Goal: Task Accomplishment & Management: Complete application form

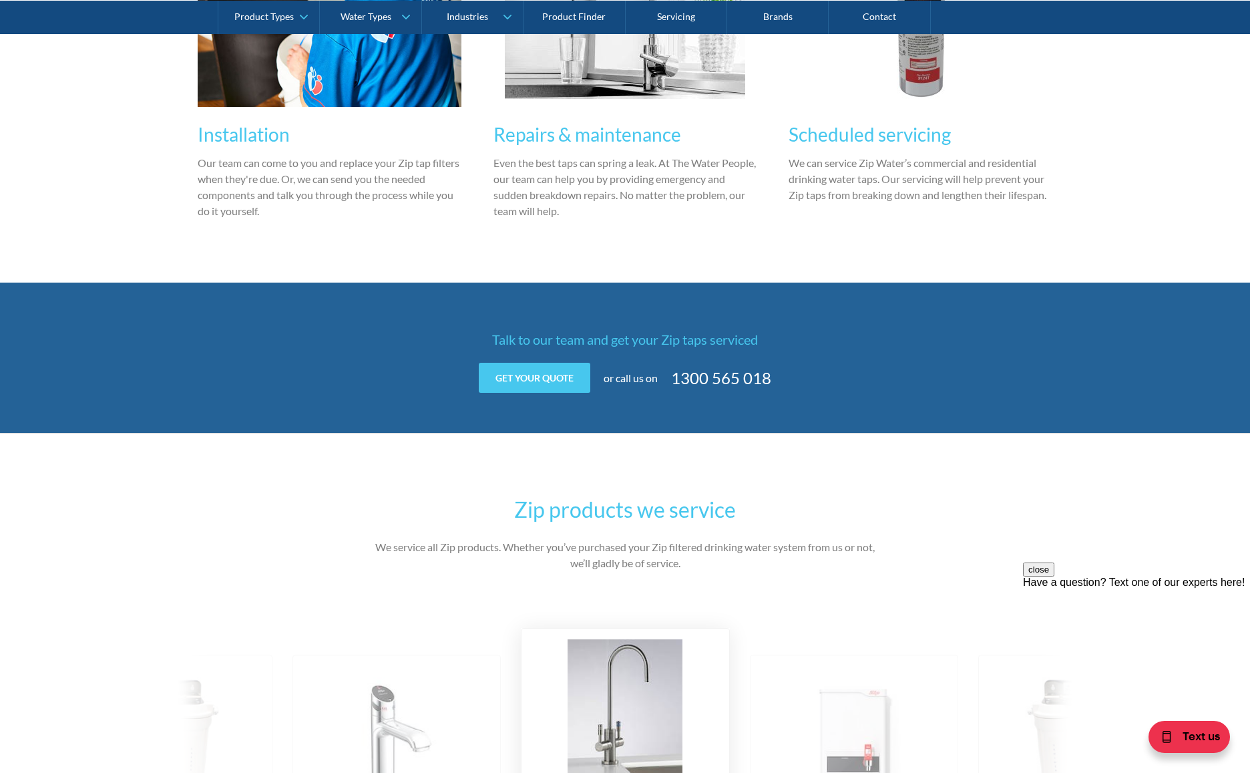
scroll to position [1171, 0]
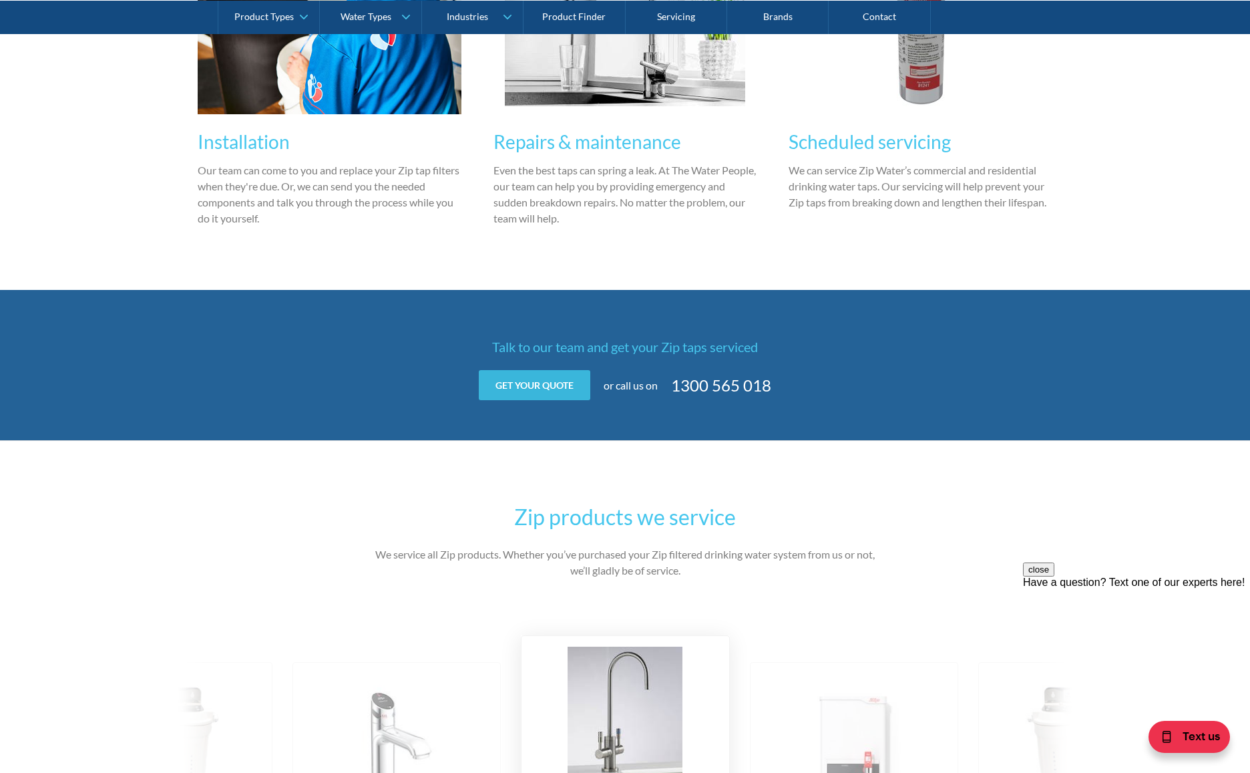
click at [535, 390] on link "Get your quote" at bounding box center [535, 385] width 112 height 30
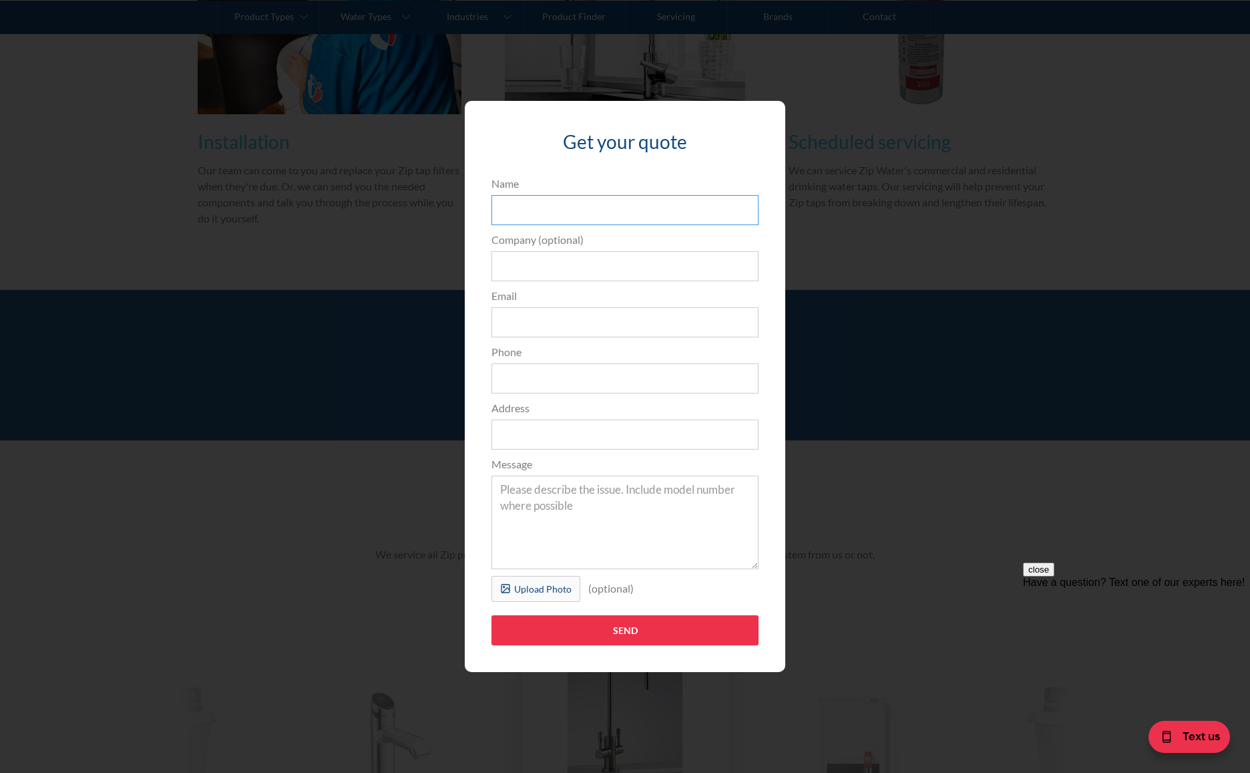
click at [508, 209] on input "Name" at bounding box center [624, 210] width 267 height 30
type input "[PERSON_NAME]"
type input "Hello [PERSON_NAME]"
type input "[EMAIL_ADDRESS][DOMAIN_NAME]"
type input "0410268871"
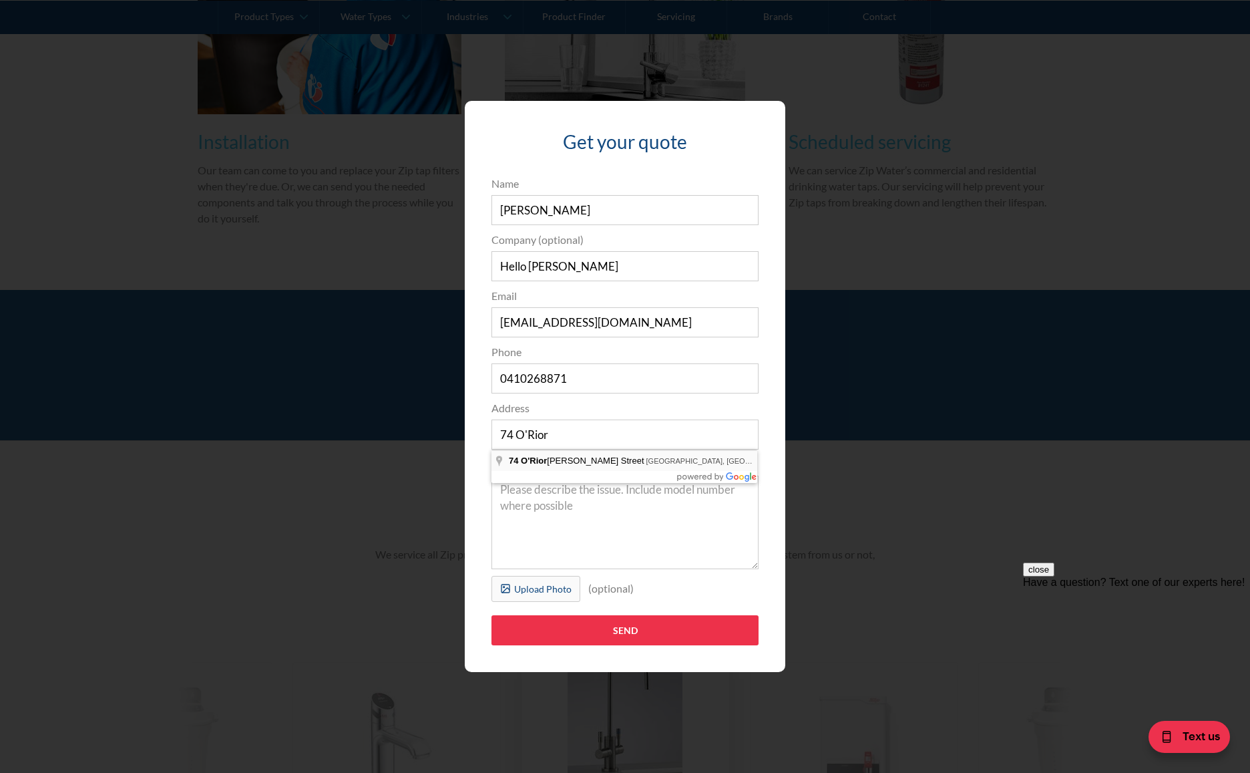
type input "[STREET_ADDRESS][PERSON_NAME]"
click at [555, 539] on textarea "Message" at bounding box center [624, 521] width 267 height 93
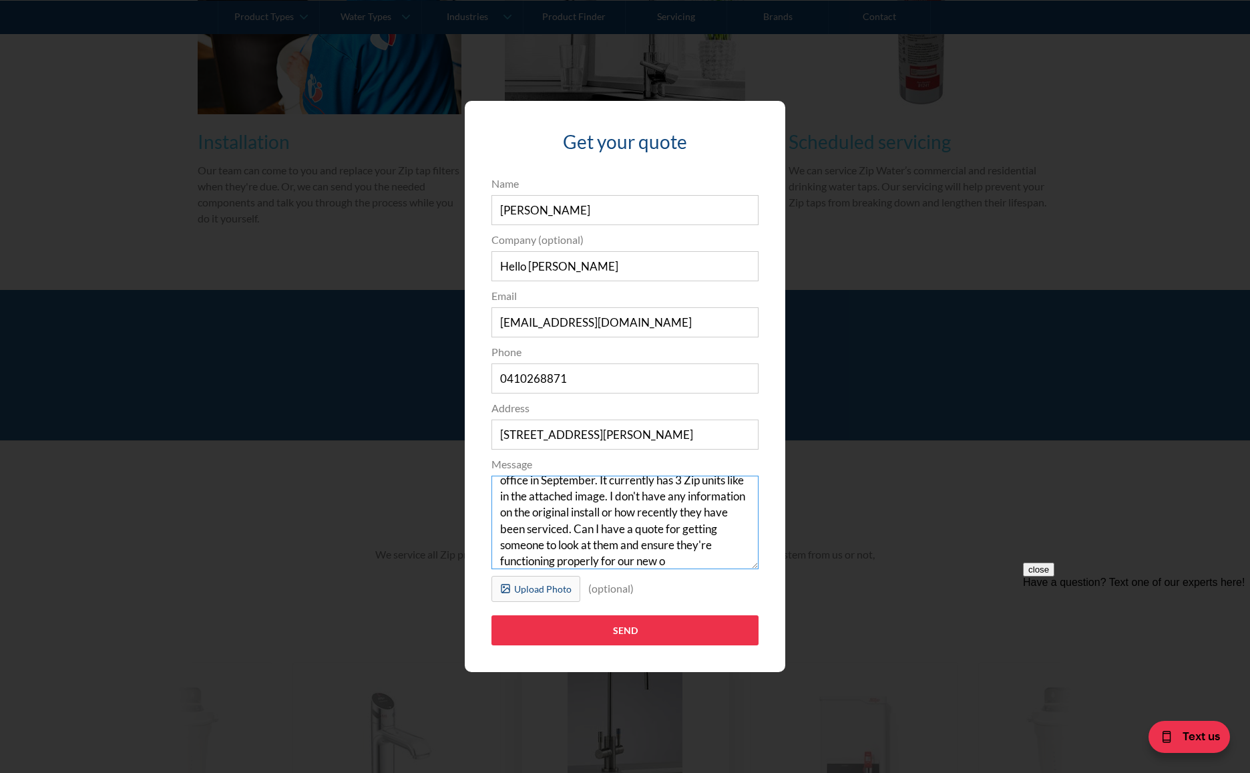
scroll to position [41, 0]
type textarea "Hello, our company is taking possession of a new office in September. It curren…"
click at [541, 591] on div "Upload Photo" at bounding box center [542, 589] width 57 height 14
type input "Send"
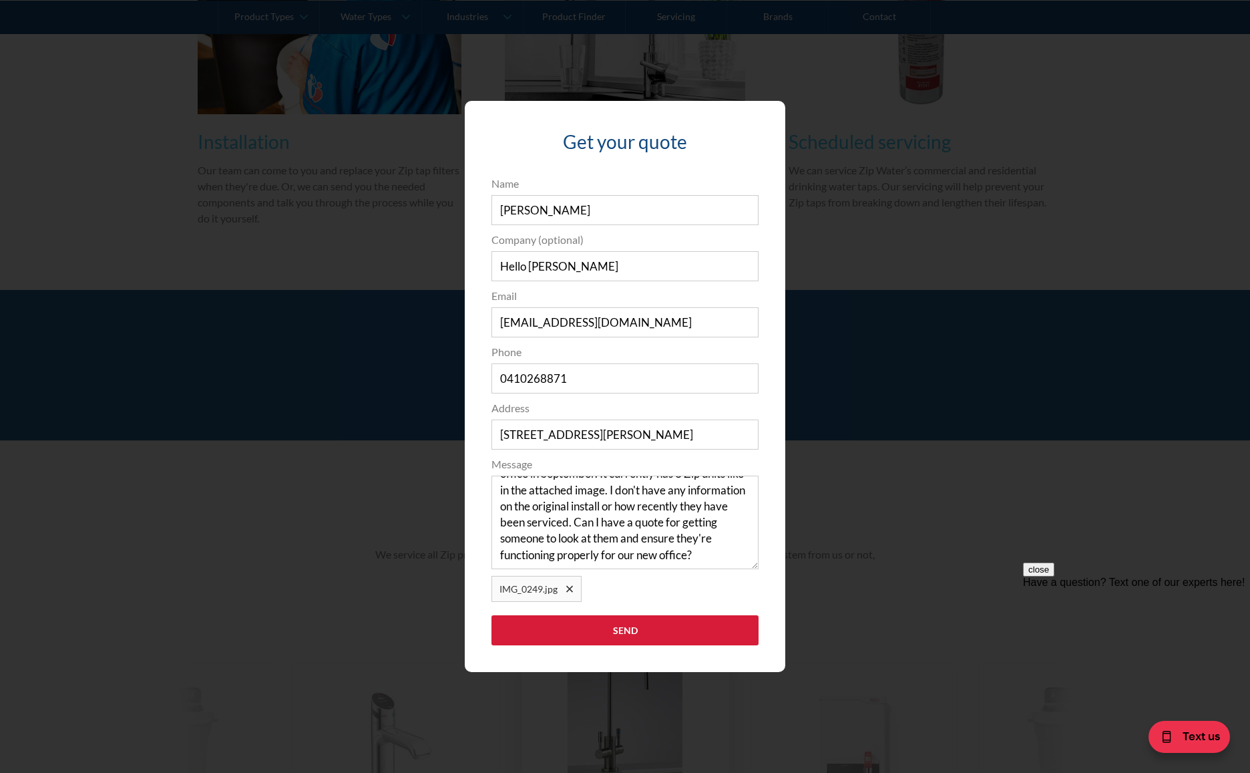
click at [661, 633] on input "Send" at bounding box center [624, 630] width 267 height 30
